Goal: Information Seeking & Learning: Learn about a topic

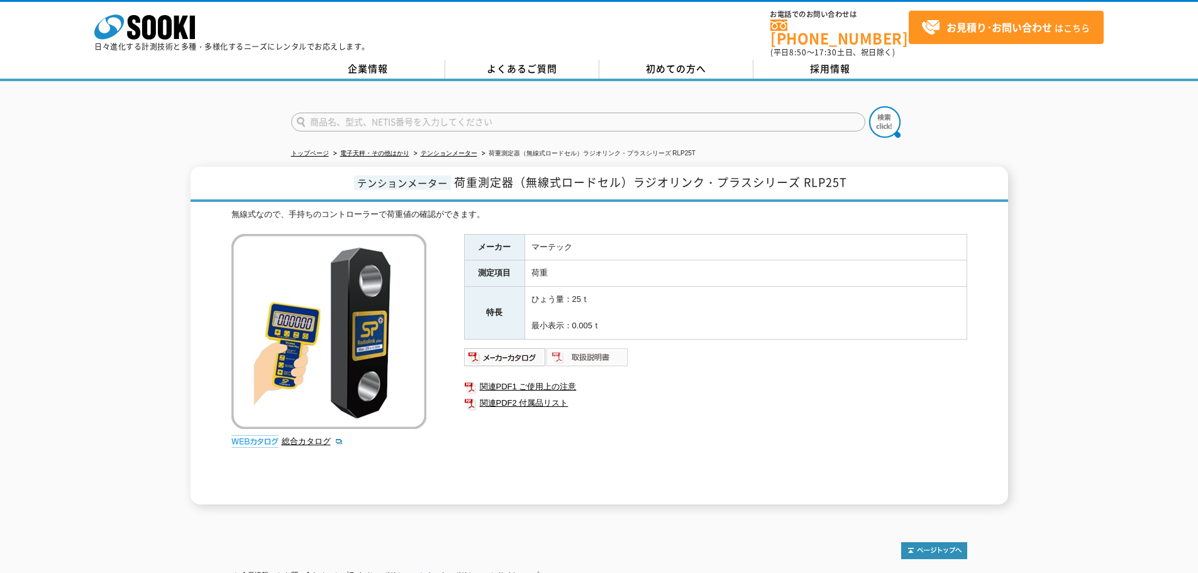
click at [578, 347] on img at bounding box center [587, 357] width 82 height 20
click at [444, 150] on link "テンションメーター" at bounding box center [449, 153] width 57 height 7
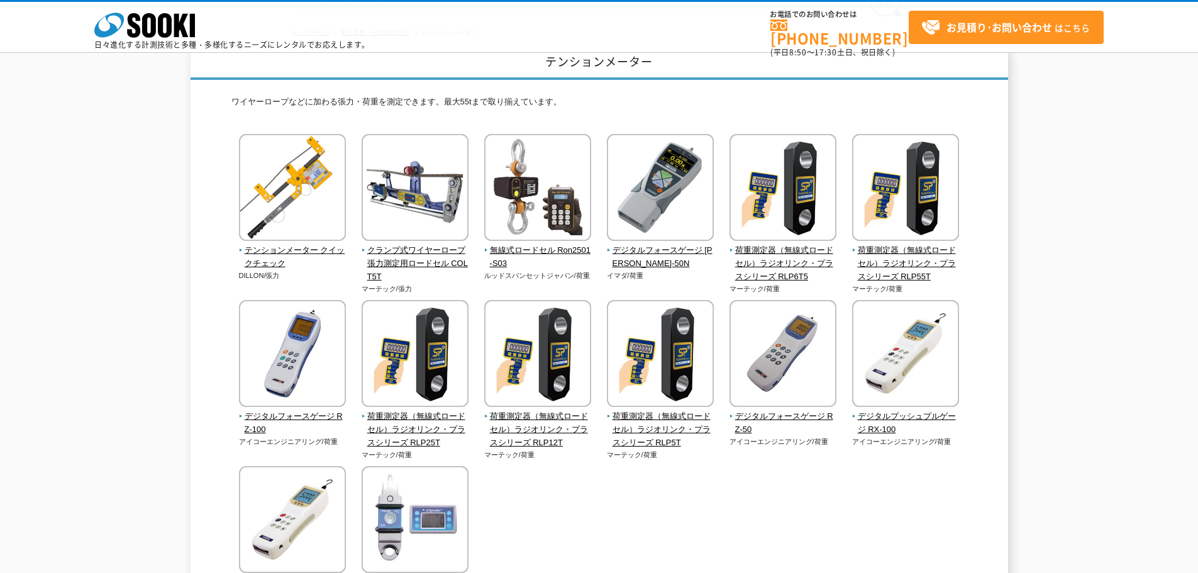
scroll to position [126, 0]
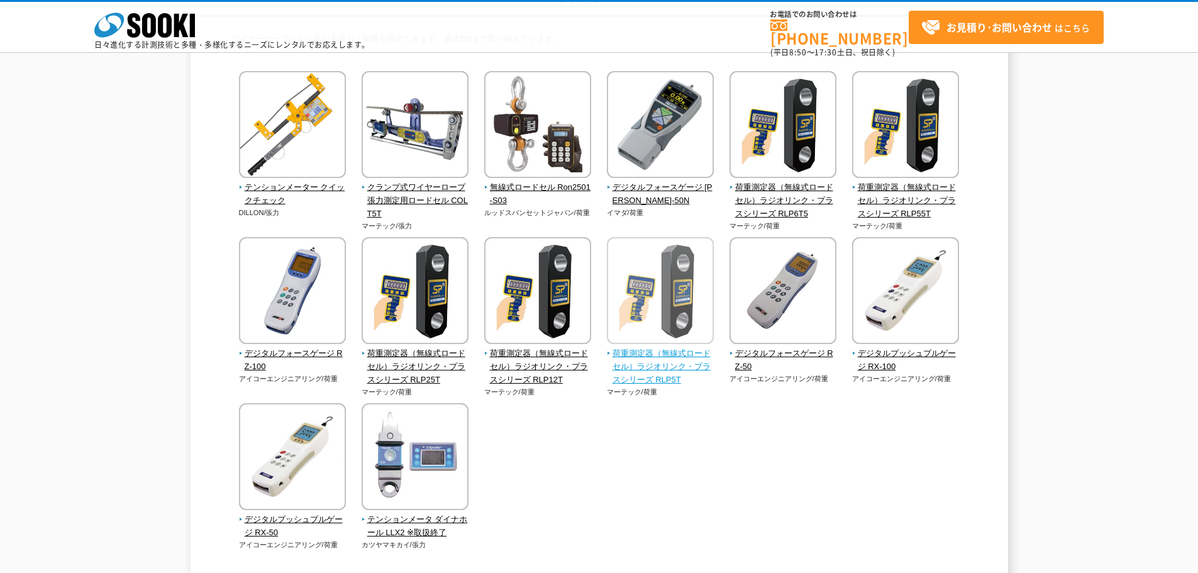
click at [668, 381] on span "荷重測定器（無線式ロードセル）ラジオリンク・プラスシリーズ RLP5T" at bounding box center [660, 366] width 107 height 39
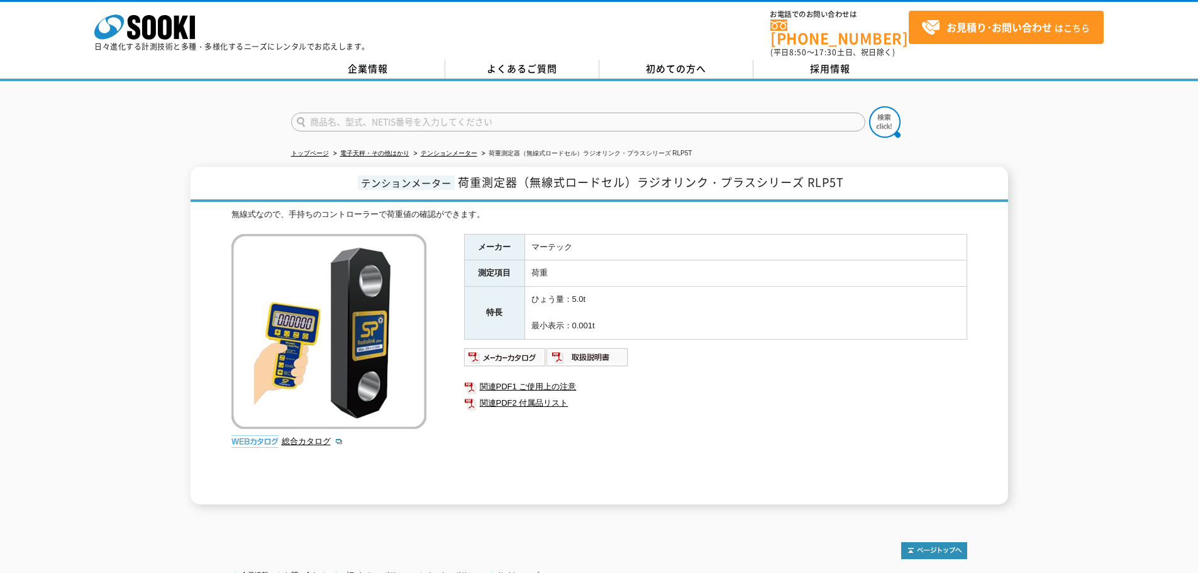
drag, startPoint x: 620, startPoint y: 322, endPoint x: 549, endPoint y: 297, distance: 75.1
click at [549, 297] on td "ひょう量：5.0t 最小表示：0.001t" at bounding box center [745, 313] width 442 height 52
drag, startPoint x: 551, startPoint y: 294, endPoint x: 560, endPoint y: 326, distance: 32.6
click at [560, 326] on td "ひょう量：5.0t 最小表示：0.001t" at bounding box center [745, 313] width 442 height 52
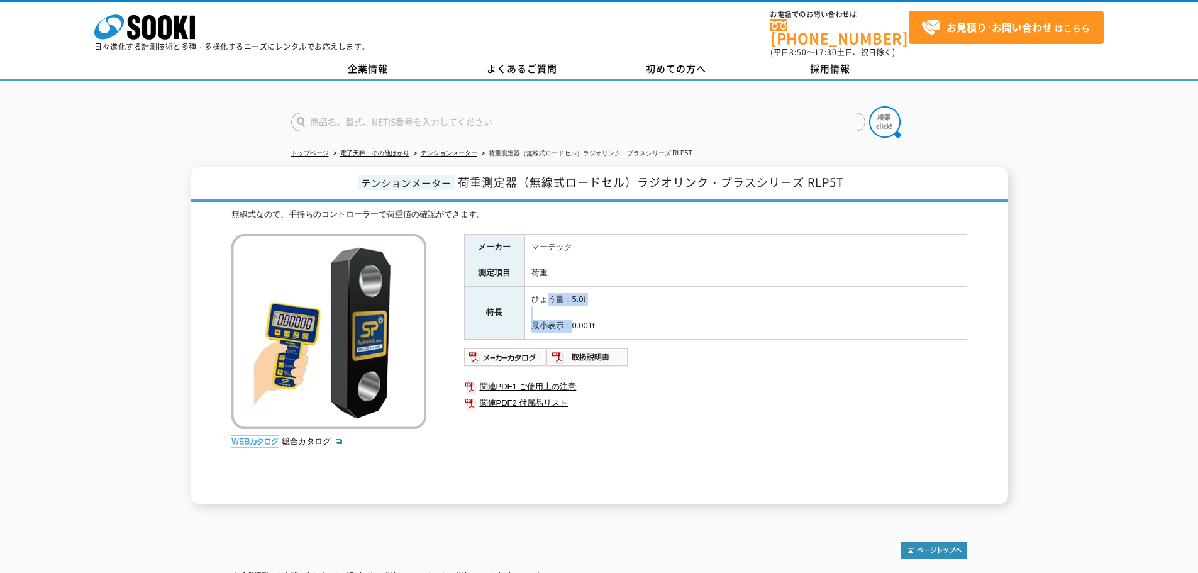
click at [561, 326] on td "ひょう量：5.0t 最小表示：0.001t" at bounding box center [745, 313] width 442 height 52
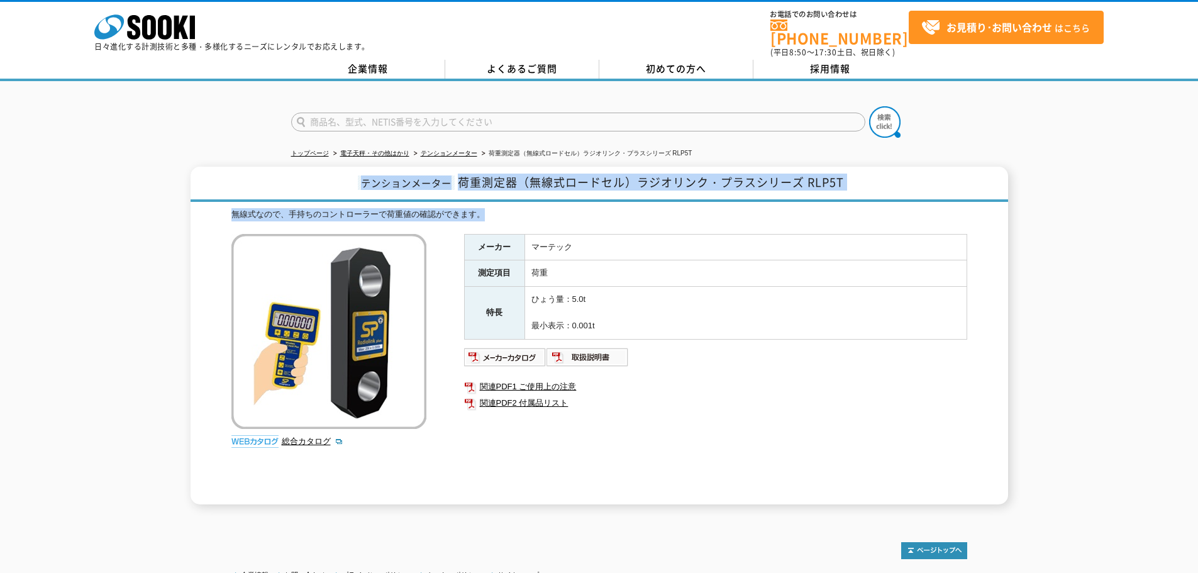
drag, startPoint x: 387, startPoint y: 179, endPoint x: 554, endPoint y: 213, distance: 170.7
click at [554, 213] on div "テンションメーター 荷重測定器（無線式ロードセル）ラジオリンク・プラスシリーズ RLP5T 無線式なので、手持ちのコントローラーで荷重値の確認ができます。 総…" at bounding box center [598, 336] width 817 height 338
click at [554, 213] on div "無線式なので、手持ちのコントローラーで荷重値の確認ができます。" at bounding box center [598, 214] width 735 height 13
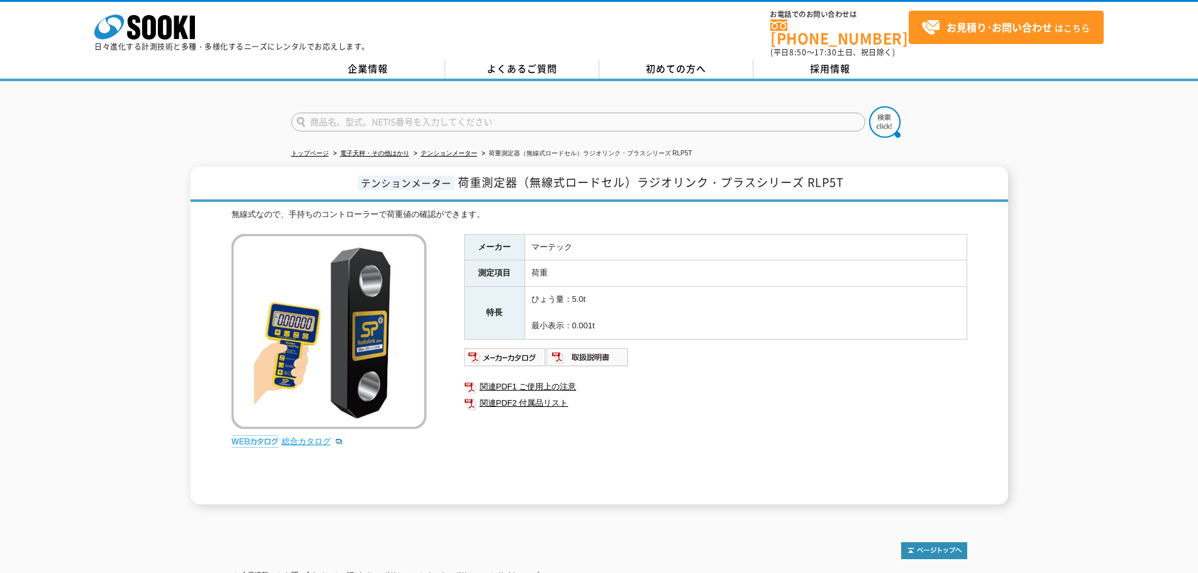
click at [299, 436] on link "総合カタログ" at bounding box center [313, 440] width 62 height 9
